Goal: Task Accomplishment & Management: Use online tool/utility

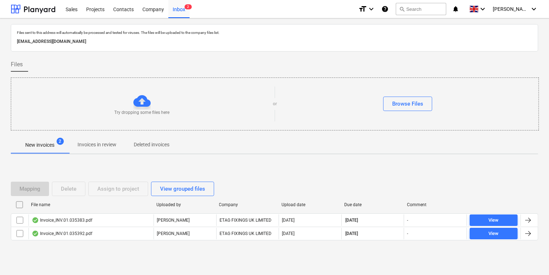
click at [113, 149] on span "Invoices in review" at bounding box center [97, 145] width 56 height 12
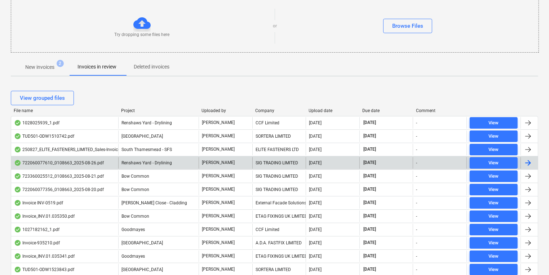
scroll to position [91, 0]
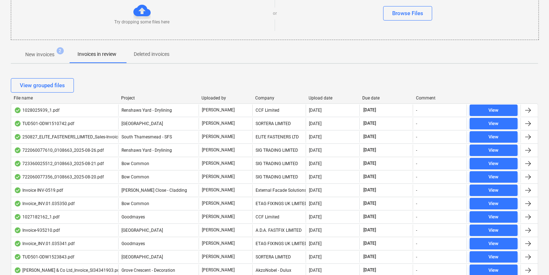
click at [273, 98] on div "Company" at bounding box center [279, 98] width 48 height 5
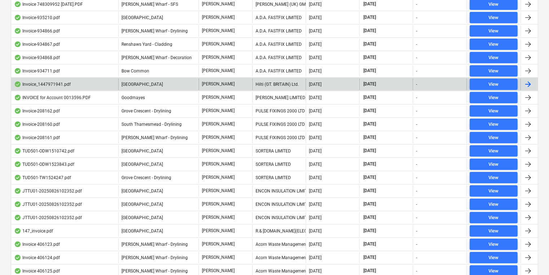
scroll to position [581, 0]
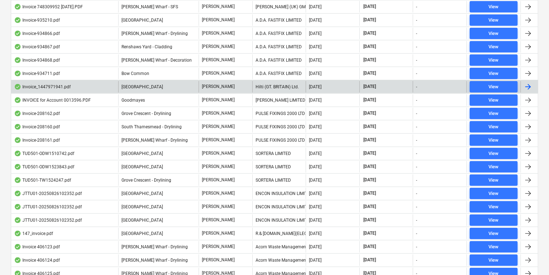
click at [269, 85] on div "Hilti (GT. BRITAIN) Ltd." at bounding box center [280, 87] width 54 height 12
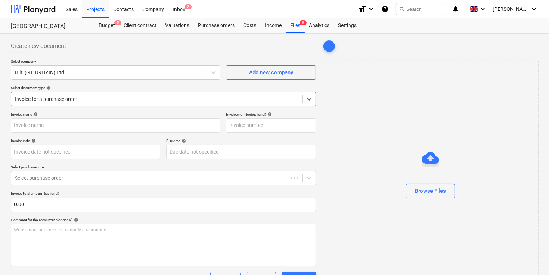
type input "1447971941"
type input "[DATE]"
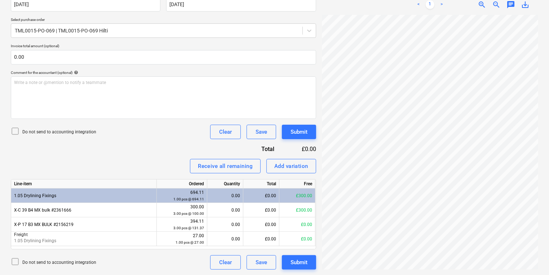
scroll to position [115, 0]
click at [496, 266] on div "Invoice_144797...pdf clear add sort < 1 > zoom_in zoom_out chat 0 save_alt" at bounding box center [430, 81] width 222 height 384
drag, startPoint x: 482, startPoint y: 271, endPoint x: 501, endPoint y: 268, distance: 18.5
click at [501, 268] on div "Invoice_144797...pdf clear add sort < 1 > zoom_in zoom_out chat 0 save_alt" at bounding box center [430, 81] width 222 height 384
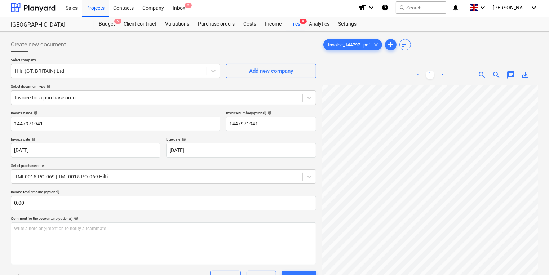
scroll to position [0, 0]
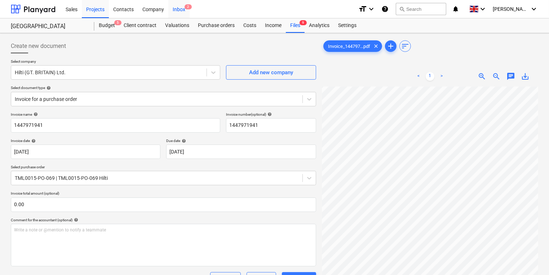
click at [174, 7] on div "Inbox 2" at bounding box center [178, 9] width 21 height 18
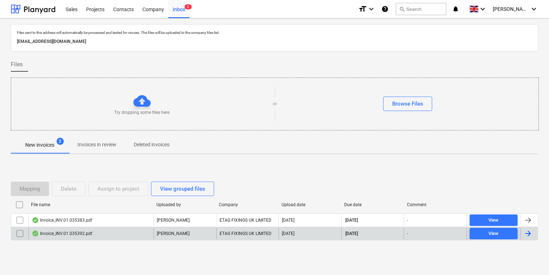
click at [69, 234] on div "Invoice_INV.01.035392.pdf" at bounding box center [62, 234] width 61 height 6
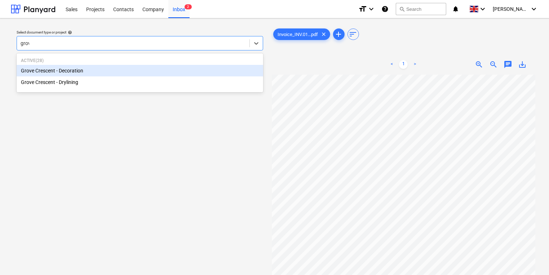
type input "grove"
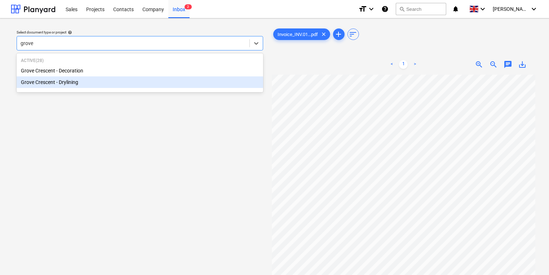
click at [162, 85] on div "Grove Crescent - Drylining" at bounding box center [140, 82] width 247 height 12
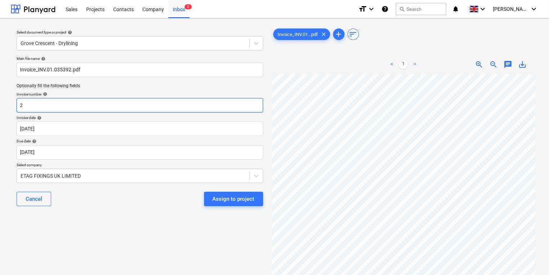
click at [173, 111] on input "2" at bounding box center [140, 105] width 247 height 14
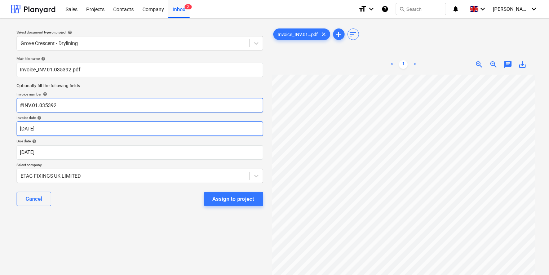
type input "#INV.01.035392"
click at [193, 134] on body "Sales Projects Contacts Company Inbox 2 format_size keyboard_arrow_down help se…" at bounding box center [274, 137] width 549 height 275
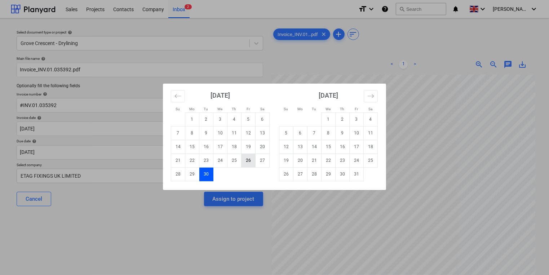
click at [254, 160] on td "26" at bounding box center [249, 161] width 14 height 14
click at [121, 133] on body "Sales Projects Contacts Company Inbox 2 format_size keyboard_arrow_down help se…" at bounding box center [274, 137] width 549 height 275
click at [256, 160] on td "27" at bounding box center [263, 161] width 14 height 14
type input "[DATE]"
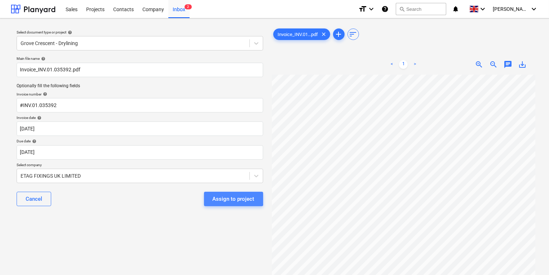
click at [220, 195] on div "Assign to project" at bounding box center [234, 198] width 42 height 9
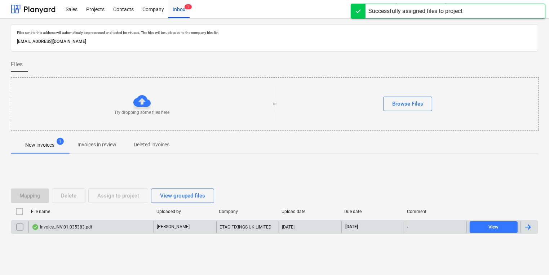
click at [129, 224] on div "Invoice_INV.01.035383.pdf" at bounding box center [90, 228] width 125 height 12
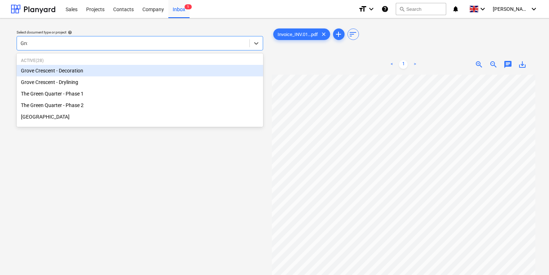
type input "Grov"
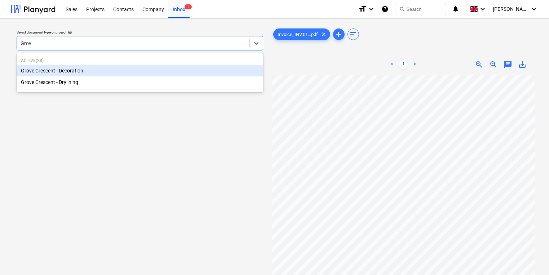
click at [159, 75] on div "Grove Crescent - Decoration" at bounding box center [140, 71] width 247 height 12
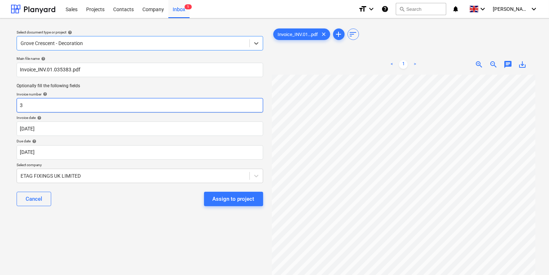
click at [116, 104] on input "3" at bounding box center [140, 105] width 247 height 14
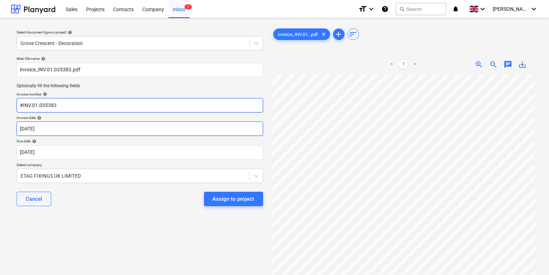
type input "#INV.01.035383"
click at [100, 126] on body "Sales Projects Contacts Company Inbox 1 format_size keyboard_arrow_down help se…" at bounding box center [274, 137] width 549 height 275
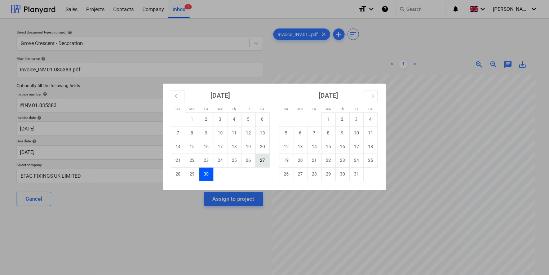
click at [266, 163] on td "27" at bounding box center [263, 161] width 14 height 14
type input "[DATE]"
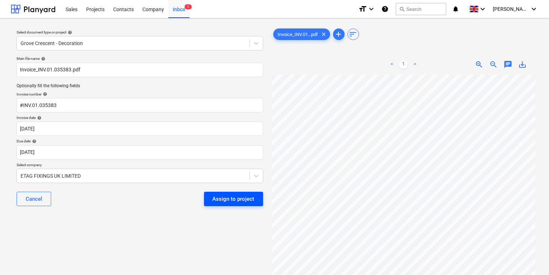
click at [244, 203] on div "Assign to project" at bounding box center [234, 198] width 42 height 9
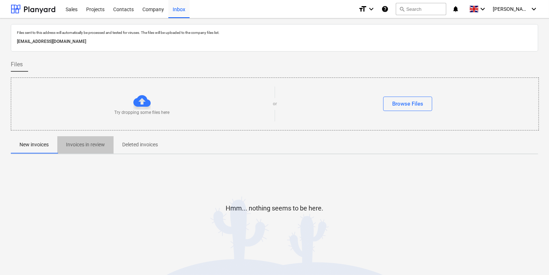
click at [92, 147] on p "Invoices in review" at bounding box center [85, 145] width 39 height 8
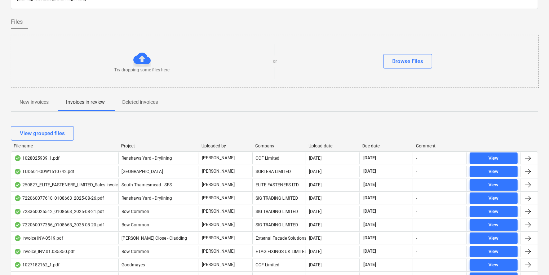
scroll to position [58, 0]
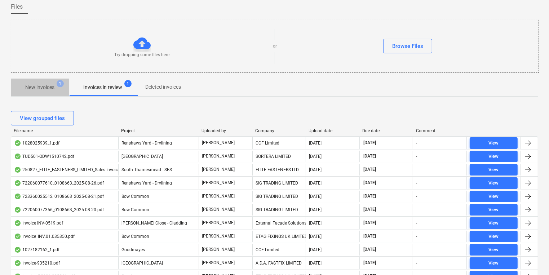
click at [50, 88] on p "New invoices" at bounding box center [39, 88] width 29 height 8
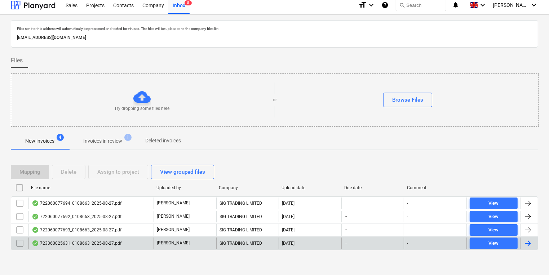
click at [88, 246] on div "723360025631_0108663_2025-08-27.pdf" at bounding box center [90, 244] width 125 height 12
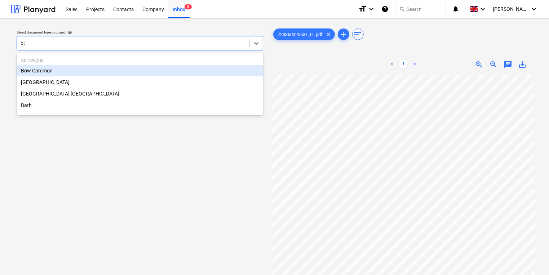
type input "bOW"
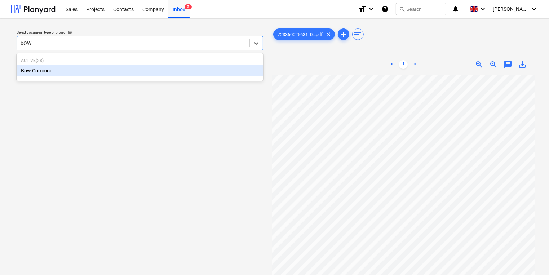
click at [149, 73] on div "Bow Common" at bounding box center [140, 71] width 247 height 12
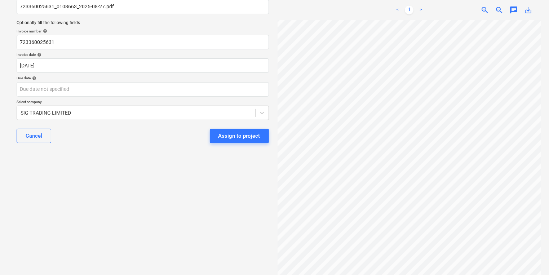
scroll to position [130, 0]
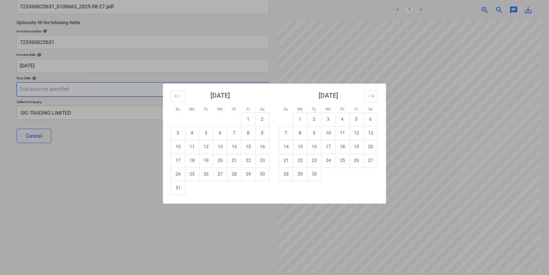
click at [84, 89] on body "Sales Projects Contacts Company Inbox 5 format_size keyboard_arrow_down help se…" at bounding box center [274, 74] width 549 height 275
click at [317, 179] on td "30" at bounding box center [315, 174] width 14 height 14
type input "[DATE]"
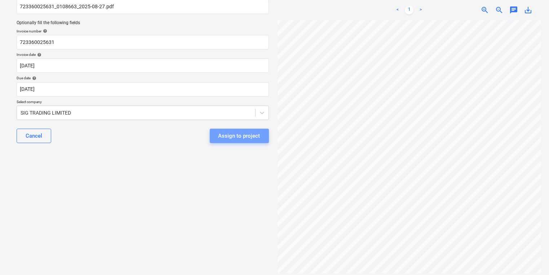
click at [244, 133] on div "Assign to project" at bounding box center [240, 135] width 42 height 9
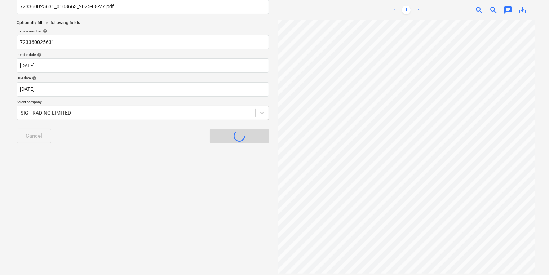
scroll to position [4, 0]
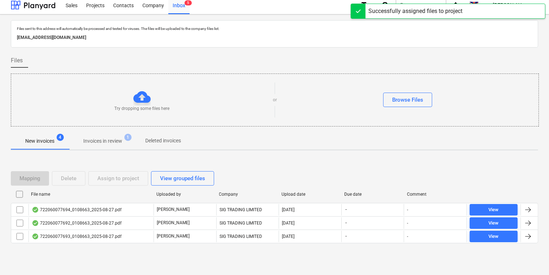
click at [183, 239] on div "[PERSON_NAME]" at bounding box center [185, 237] width 63 height 12
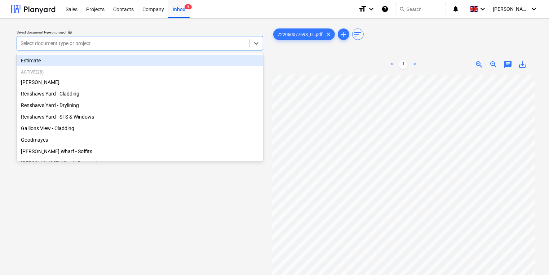
click at [124, 43] on div at bounding box center [133, 43] width 225 height 7
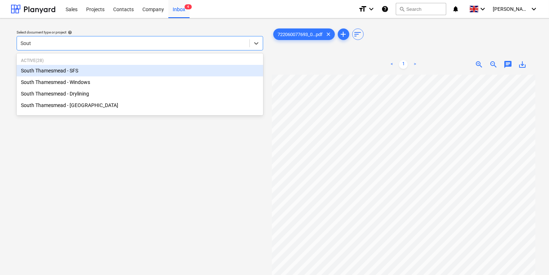
type input "South"
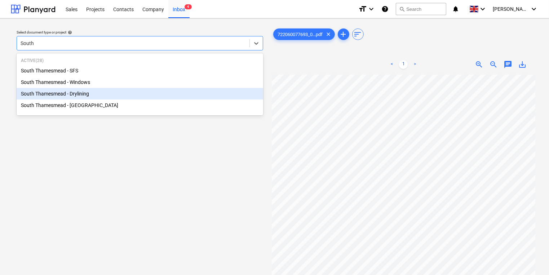
click at [129, 93] on div "South Thamesmead - Drylining" at bounding box center [140, 94] width 247 height 12
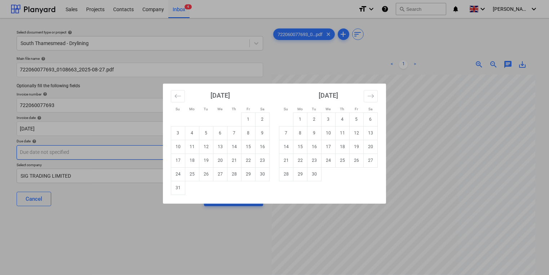
click at [120, 152] on body "Sales Projects Contacts Company Inbox 4 format_size keyboard_arrow_down help se…" at bounding box center [274, 137] width 549 height 275
click at [315, 175] on td "30" at bounding box center [315, 174] width 14 height 14
type input "[DATE]"
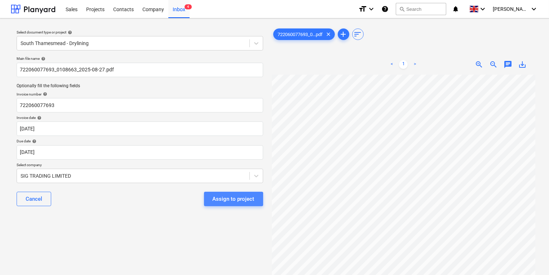
click at [221, 200] on div "Assign to project" at bounding box center [234, 198] width 42 height 9
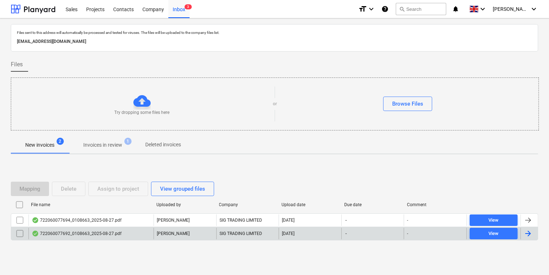
click at [214, 239] on div "[PERSON_NAME]" at bounding box center [185, 234] width 63 height 12
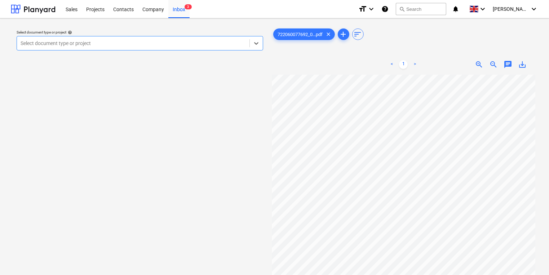
click at [240, 44] on div at bounding box center [133, 43] width 225 height 7
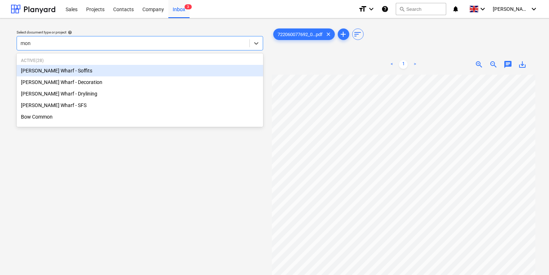
type input "mont"
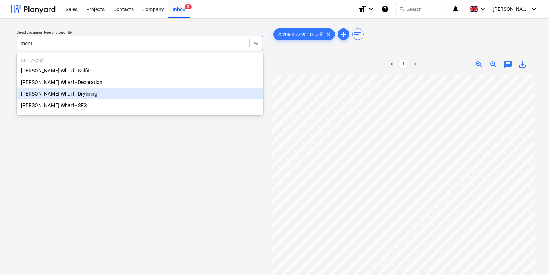
click at [81, 98] on div "[PERSON_NAME] Wharf - Drylining" at bounding box center [140, 94] width 247 height 12
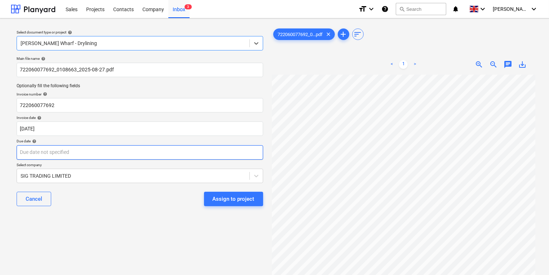
click at [139, 155] on body "Sales Projects Contacts Company Inbox 3 format_size keyboard_arrow_down help se…" at bounding box center [274, 137] width 549 height 275
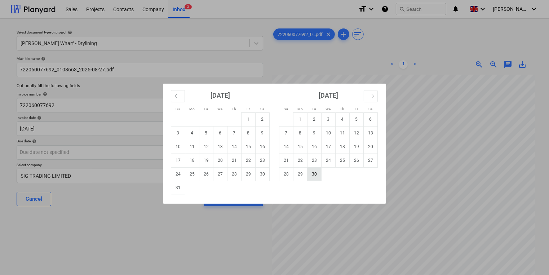
click at [320, 179] on td "30" at bounding box center [315, 174] width 14 height 14
type input "[DATE]"
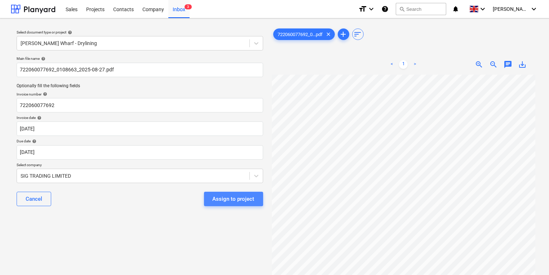
click at [245, 200] on div "Assign to project" at bounding box center [234, 198] width 42 height 9
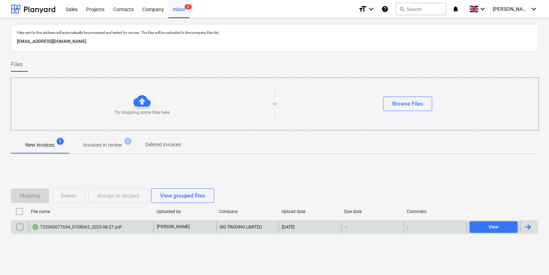
click at [114, 224] on div "722060077694_0108663_2025-08-27.pdf" at bounding box center [77, 227] width 90 height 6
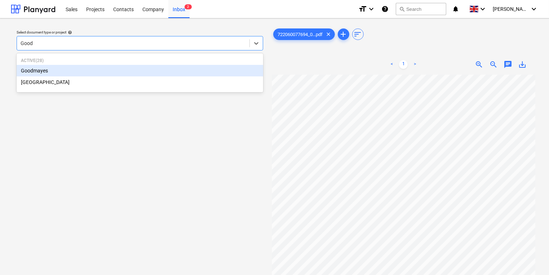
type input "Goodm"
click at [145, 69] on div "Goodmayes" at bounding box center [140, 71] width 247 height 12
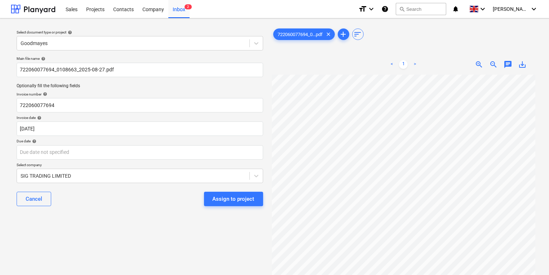
click at [190, 10] on div "Sales Projects Contacts Company Inbox 2" at bounding box center [206, 9] width 291 height 18
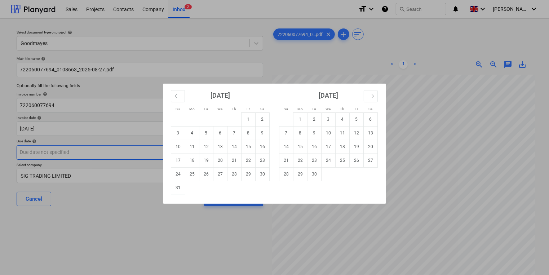
click at [218, 154] on body "Sales Projects Contacts Company Inbox 2 format_size keyboard_arrow_down help se…" at bounding box center [274, 137] width 549 height 275
click at [316, 174] on td "30" at bounding box center [315, 174] width 14 height 14
type input "[DATE]"
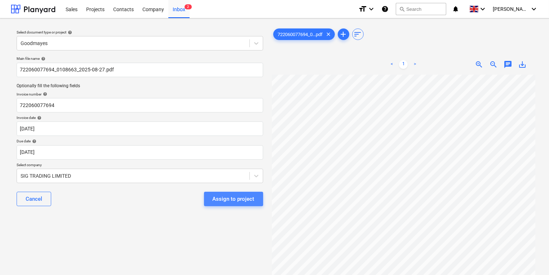
click at [257, 193] on button "Assign to project" at bounding box center [233, 199] width 59 height 14
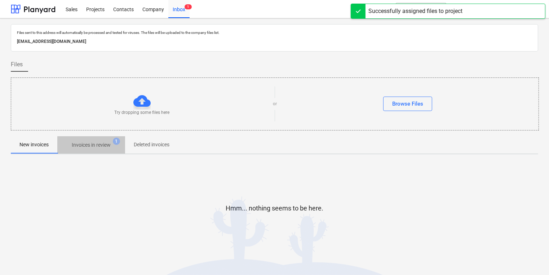
click at [118, 147] on span "Invoices in review 1" at bounding box center [91, 145] width 68 height 13
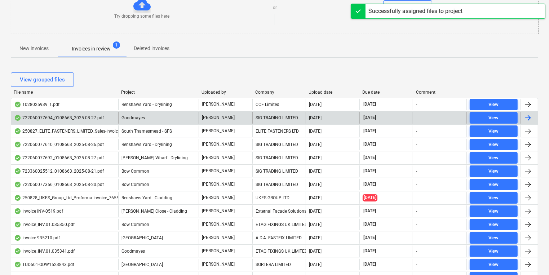
scroll to position [115, 0]
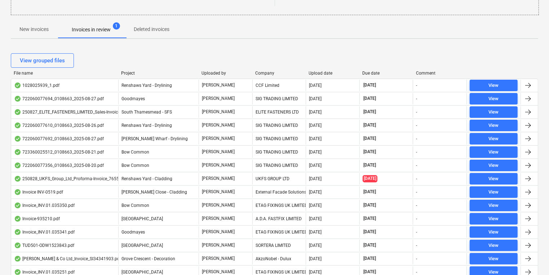
click at [35, 33] on span "New invoices" at bounding box center [34, 29] width 47 height 12
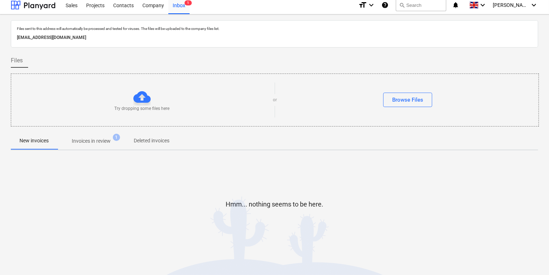
click at [80, 149] on button "Invoices in review 1" at bounding box center [91, 140] width 68 height 17
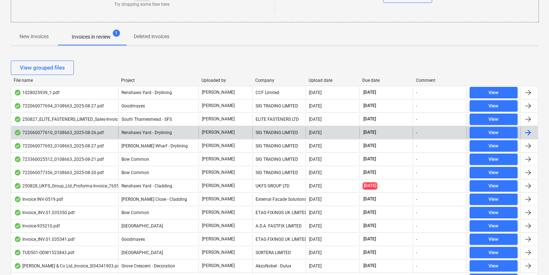
scroll to position [119, 0]
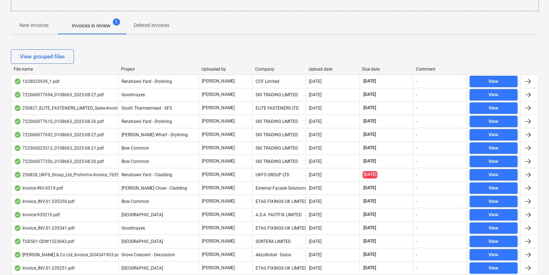
click at [54, 16] on div at bounding box center [275, 14] width 528 height 6
click at [25, 27] on p "New invoices" at bounding box center [33, 26] width 29 height 8
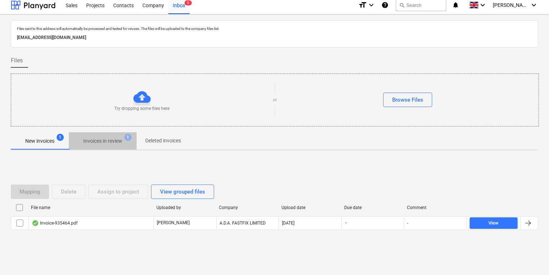
click at [100, 138] on p "Invoices in review" at bounding box center [102, 141] width 39 height 8
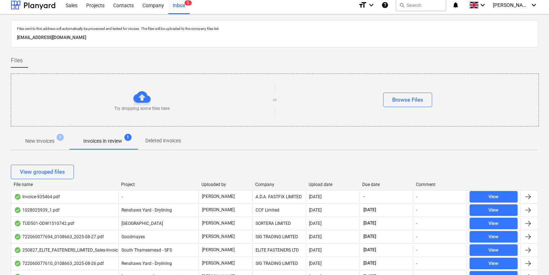
click at [60, 146] on span "New invoices 1" at bounding box center [40, 141] width 58 height 13
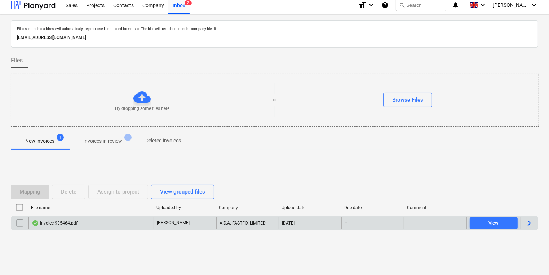
click at [149, 224] on div "Invoice-935464.pdf" at bounding box center [90, 224] width 125 height 12
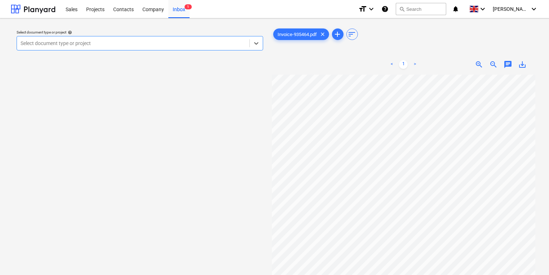
click at [231, 173] on div "Select document type or project help option , selected. Select is focused ,type…" at bounding box center [140, 178] width 258 height 308
click at [175, 48] on div "Select document type or project" at bounding box center [133, 43] width 233 height 10
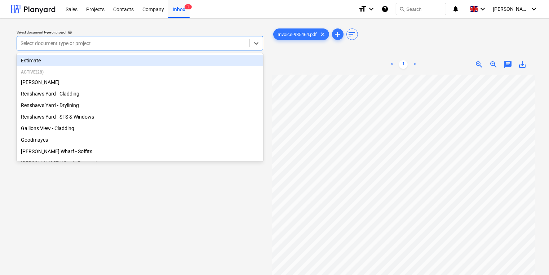
click at [179, 39] on div "Select document type or project" at bounding box center [133, 43] width 233 height 10
type input "Mon"
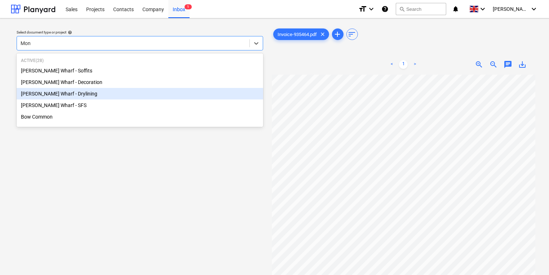
click at [77, 95] on div "[PERSON_NAME] Wharf - Drylining" at bounding box center [140, 94] width 247 height 12
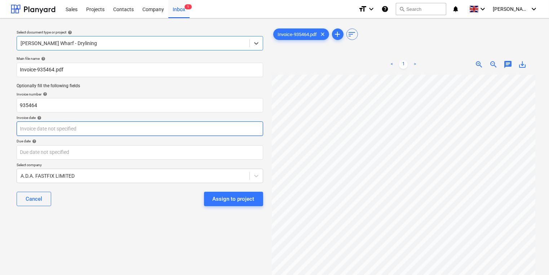
click at [77, 126] on body "Sales Projects Contacts Company Inbox 1 format_size keyboard_arrow_down help se…" at bounding box center [274, 137] width 549 height 275
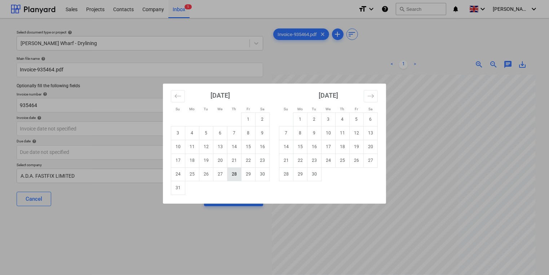
click at [238, 178] on td "28" at bounding box center [235, 174] width 14 height 14
type input "[DATE]"
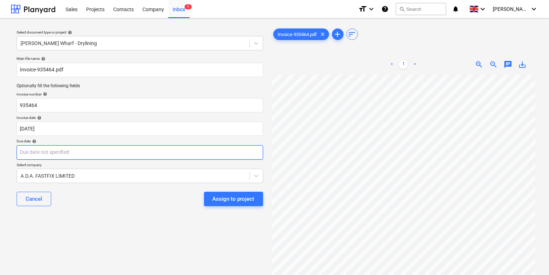
click at [185, 156] on body "Sales Projects Contacts Company Inbox 1 format_size keyboard_arrow_down help se…" at bounding box center [274, 137] width 549 height 275
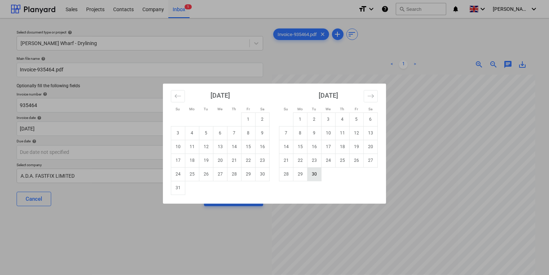
click at [316, 178] on td "30" at bounding box center [315, 174] width 14 height 14
type input "[DATE]"
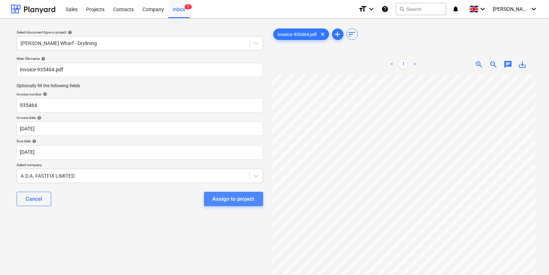
click at [228, 202] on div "Assign to project" at bounding box center [234, 198] width 42 height 9
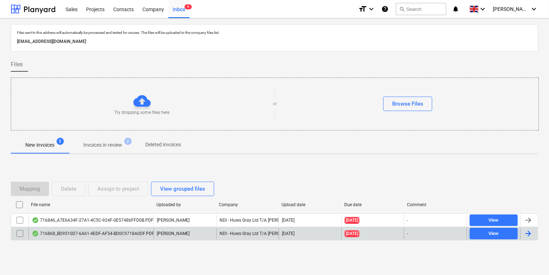
click at [105, 228] on div "716868_BD9510D7-6A61-4EDF-AF54-BD0C9718A0DF.PDF [PERSON_NAME] NDI - Huws Gray L…" at bounding box center [275, 234] width 528 height 14
click at [146, 228] on div "716868_BD9510D7-6A61-4EDF-AF54-BD0C9718A0DF.PDF" at bounding box center [90, 234] width 125 height 12
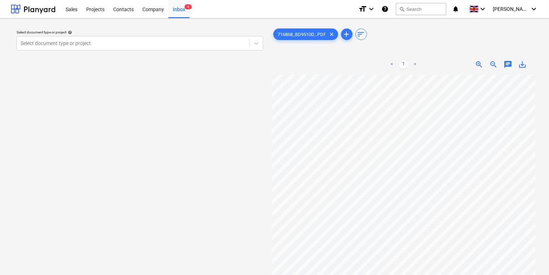
scroll to position [0, 17]
click at [173, 42] on div at bounding box center [133, 43] width 225 height 7
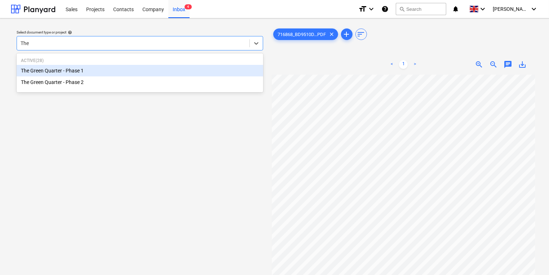
type input "The"
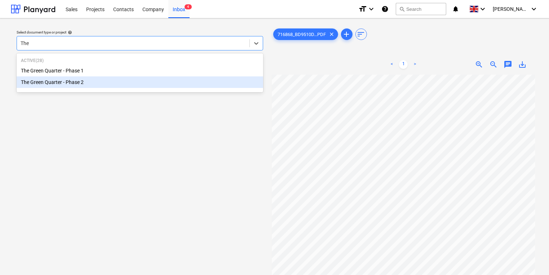
click at [174, 80] on div "The Green Quarter - Phase 2" at bounding box center [140, 82] width 247 height 12
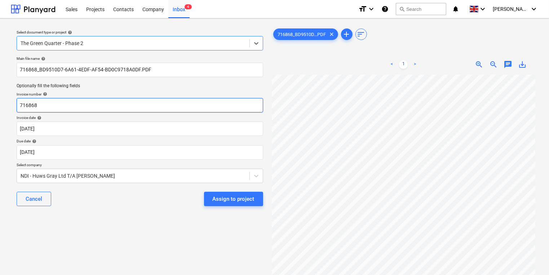
click at [163, 102] on input "716868" at bounding box center [140, 105] width 247 height 14
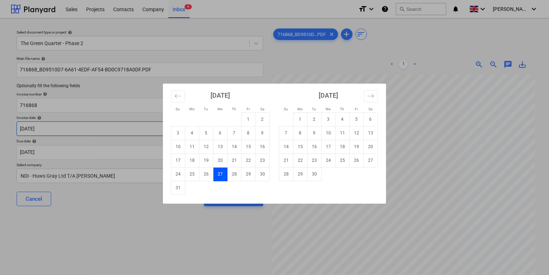
click at [150, 128] on body "Sales Projects Contacts Company Inbox 4 format_size keyboard_arrow_down help se…" at bounding box center [274, 137] width 549 height 275
click at [150, 128] on div "Su Mo Tu We Th Fr Sa Su Mo Tu We Th Fr Sa [DATE] 1 2 3 4 5 6 7 8 9 10 11 12 13 …" at bounding box center [274, 137] width 549 height 275
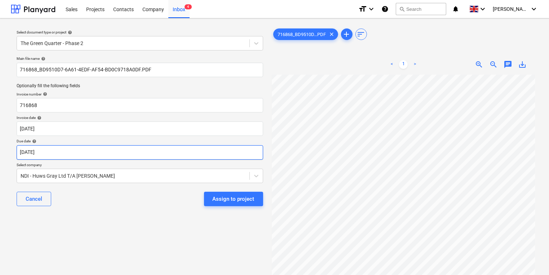
click at [128, 151] on body "Sales Projects Contacts Company Inbox 4 format_size keyboard_arrow_down help se…" at bounding box center [274, 137] width 549 height 275
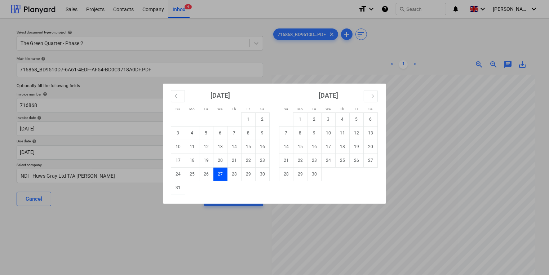
click at [446, 187] on div "Su Mo Tu We Th Fr Sa Su Mo Tu We Th Fr Sa [DATE] 1 2 3 4 5 6 7 8 9 10 11 12 13 …" at bounding box center [274, 137] width 549 height 275
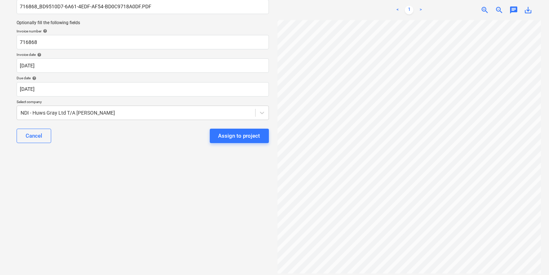
scroll to position [139, 0]
click at [259, 138] on div "Assign to project" at bounding box center [240, 135] width 42 height 9
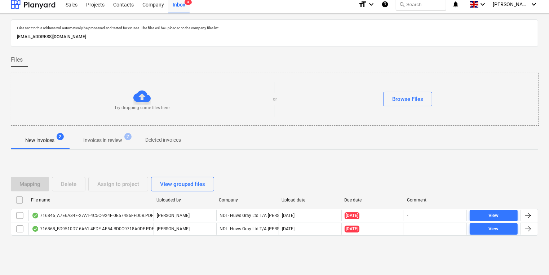
scroll to position [4, 0]
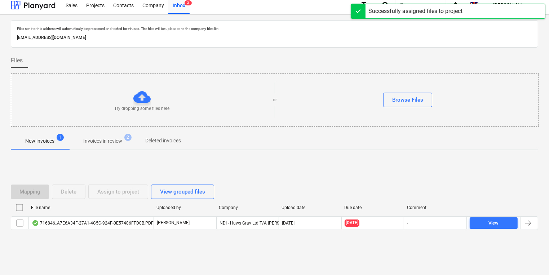
click at [367, 14] on div "Successfully assigned files to project" at bounding box center [416, 11] width 100 height 14
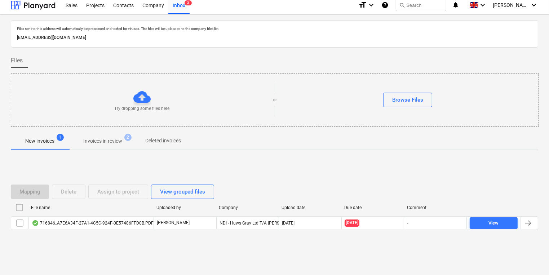
click at [131, 138] on span "2" at bounding box center [127, 137] width 7 height 7
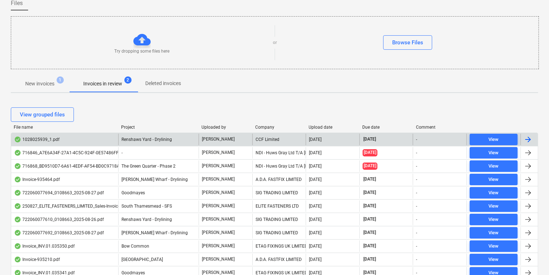
scroll to position [62, 0]
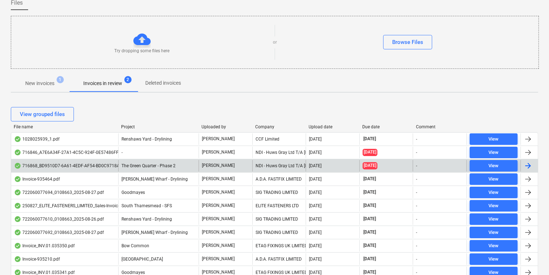
click at [212, 169] on div "[PERSON_NAME]" at bounding box center [226, 166] width 54 height 12
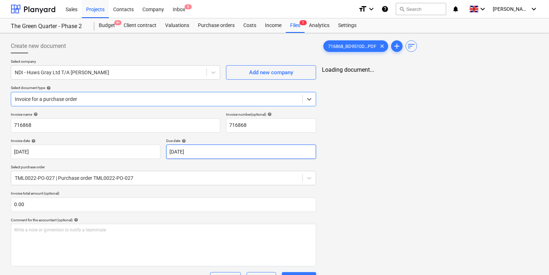
click at [186, 152] on body "Sales Projects Contacts Company Inbox 3 format_size keyboard_arrow_down help se…" at bounding box center [274, 137] width 549 height 275
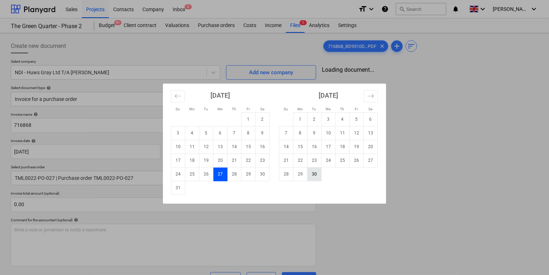
click at [320, 174] on td "30" at bounding box center [315, 174] width 14 height 14
type input "[DATE]"
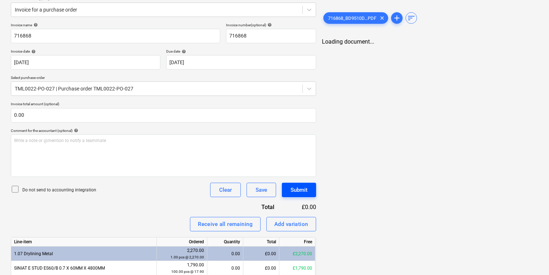
scroll to position [18, 0]
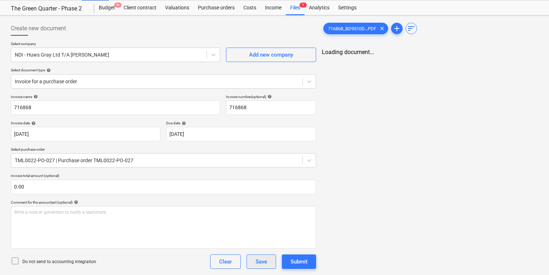
click at [268, 259] on button "Save" at bounding box center [262, 262] width 30 height 14
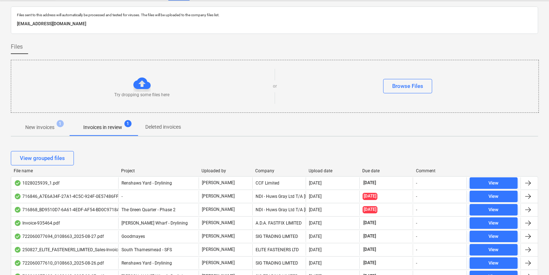
scroll to position [62, 0]
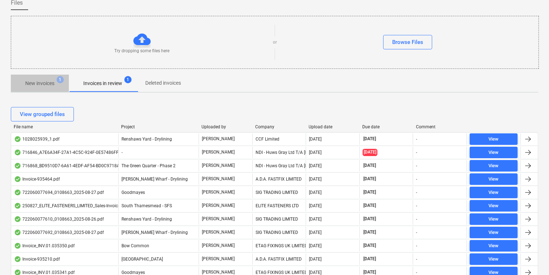
click at [59, 79] on span "1" at bounding box center [60, 79] width 7 height 7
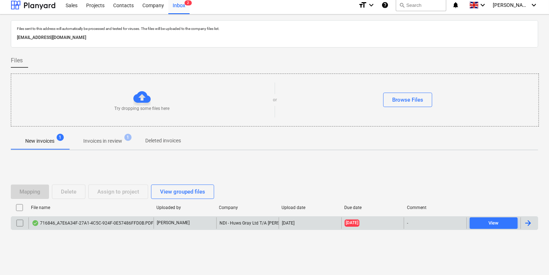
click at [139, 224] on div "716846_A7E6A34F-27A1-4C5C-924F-0E57486FFD0B.PDF" at bounding box center [93, 223] width 122 height 6
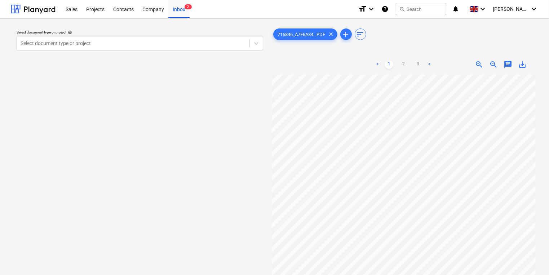
scroll to position [30, 7]
click at [206, 40] on div at bounding box center [133, 43] width 225 height 7
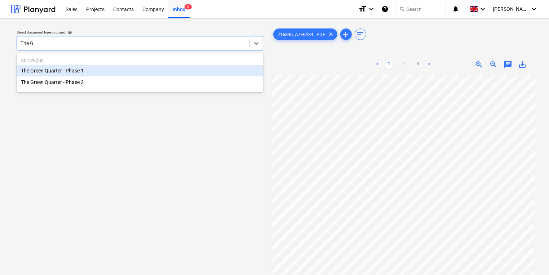
type input "The Gr"
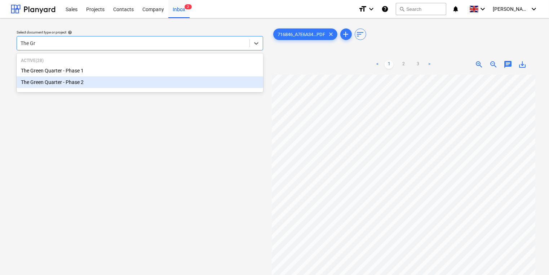
click at [206, 83] on div "The Green Quarter - Phase 2" at bounding box center [140, 82] width 247 height 12
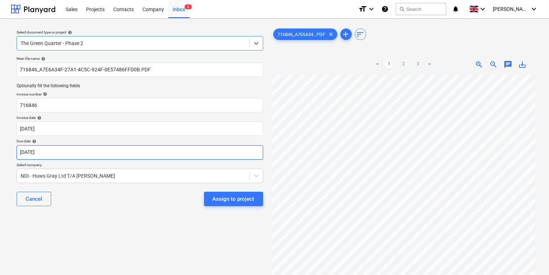
click at [178, 154] on body "Sales Projects Contacts Company Inbox 2 format_size keyboard_arrow_down help se…" at bounding box center [274, 137] width 549 height 275
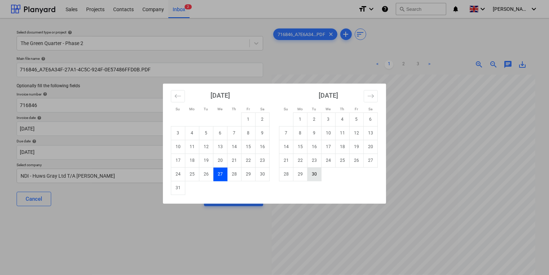
click at [310, 177] on td "30" at bounding box center [315, 174] width 14 height 14
type input "[DATE]"
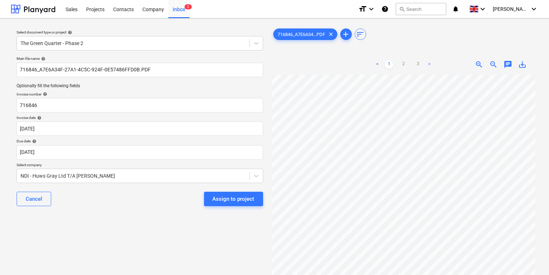
click at [223, 197] on div "Assign to project" at bounding box center [234, 198] width 42 height 9
